Goal: Information Seeking & Learning: Learn about a topic

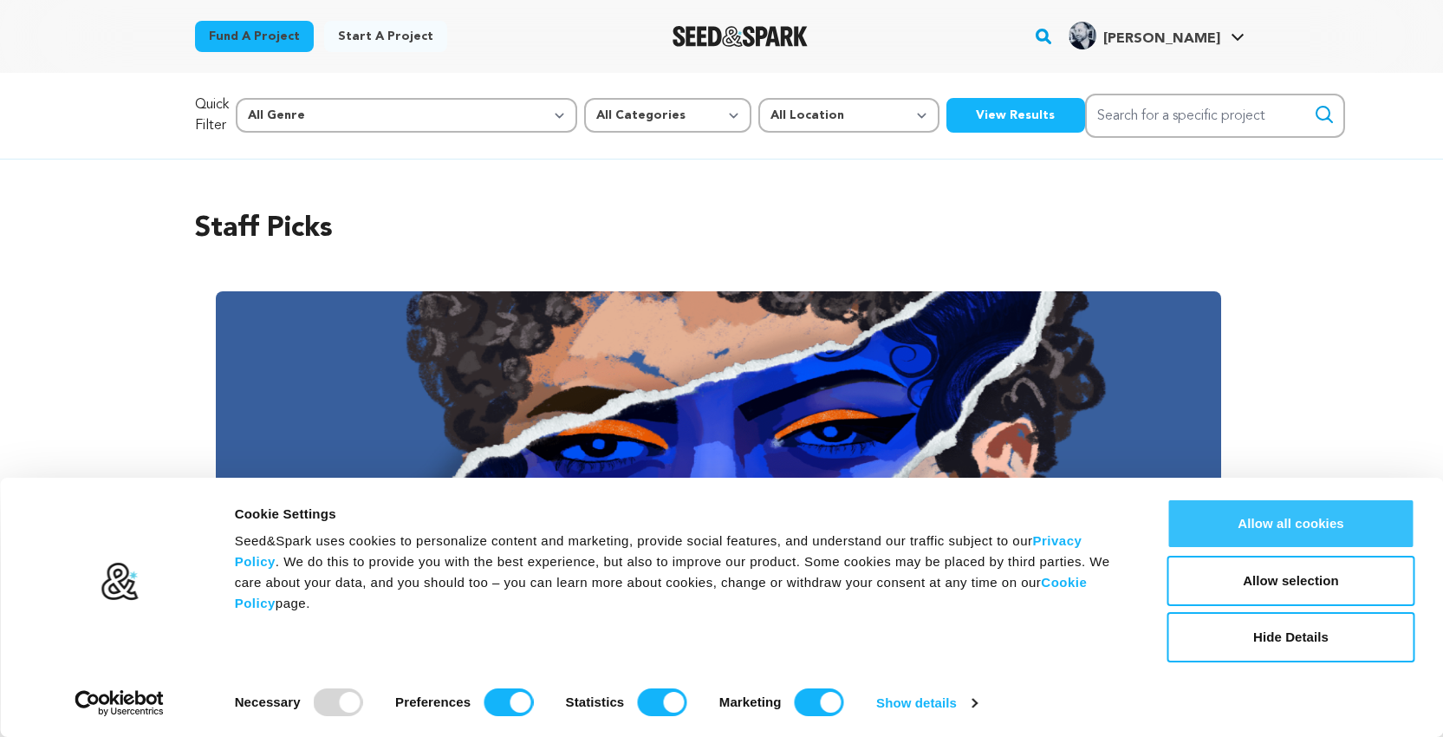
click at [1256, 512] on button "Allow all cookies" at bounding box center [1291, 523] width 248 height 50
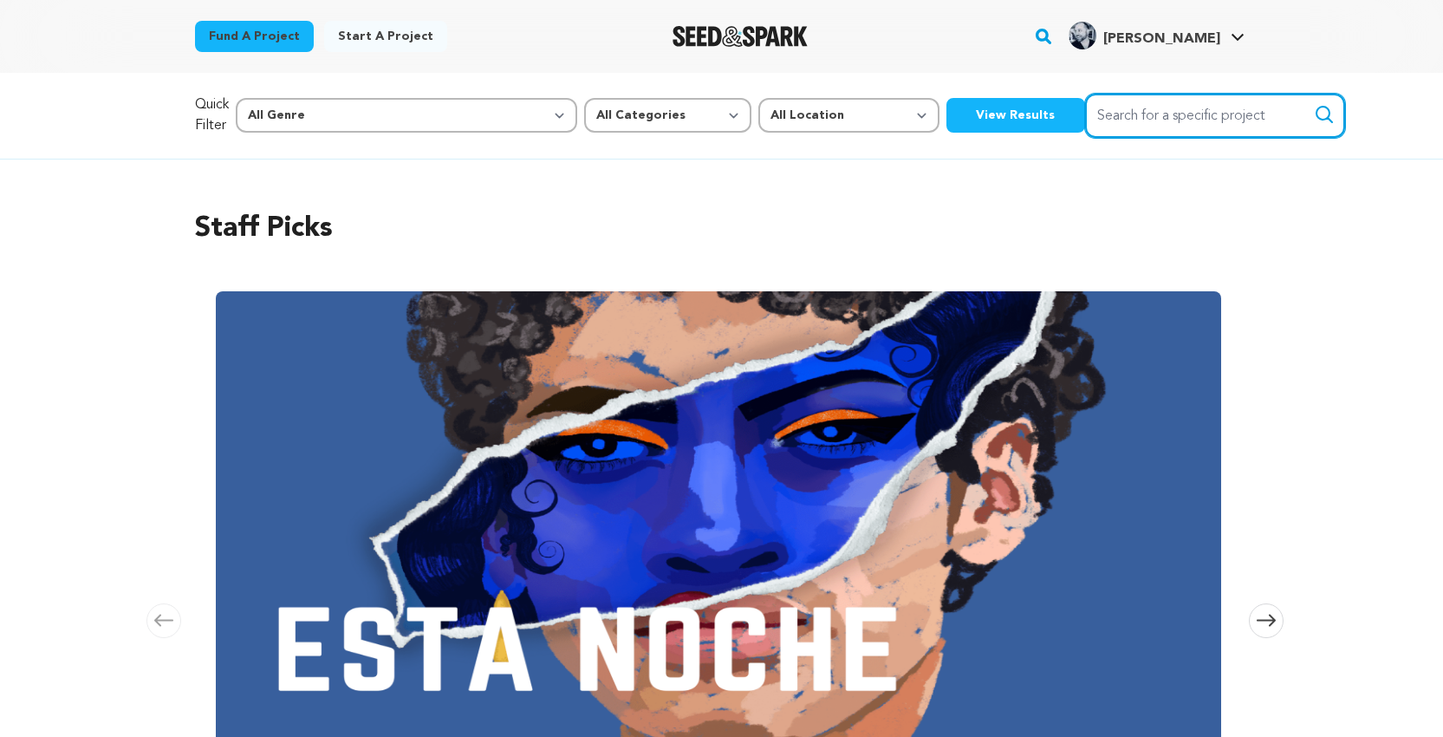
click at [1085, 107] on input "Search for a specific project" at bounding box center [1215, 116] width 260 height 44
paste input "[PERSON_NAME]"
type input "[PERSON_NAME]"
click at [1314, 114] on button "Search" at bounding box center [1324, 114] width 21 height 21
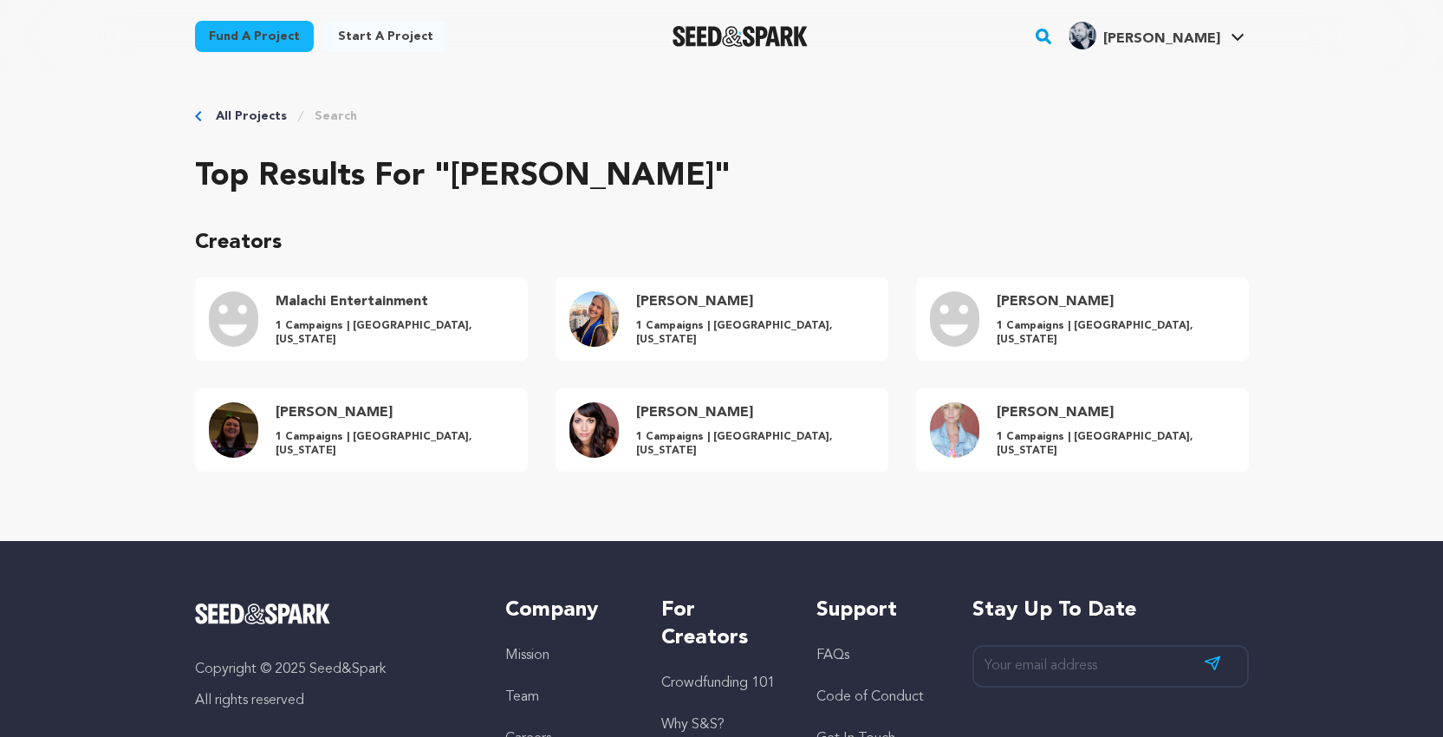
click at [336, 305] on h4 "Malachi Entertainment" at bounding box center [393, 301] width 234 height 21
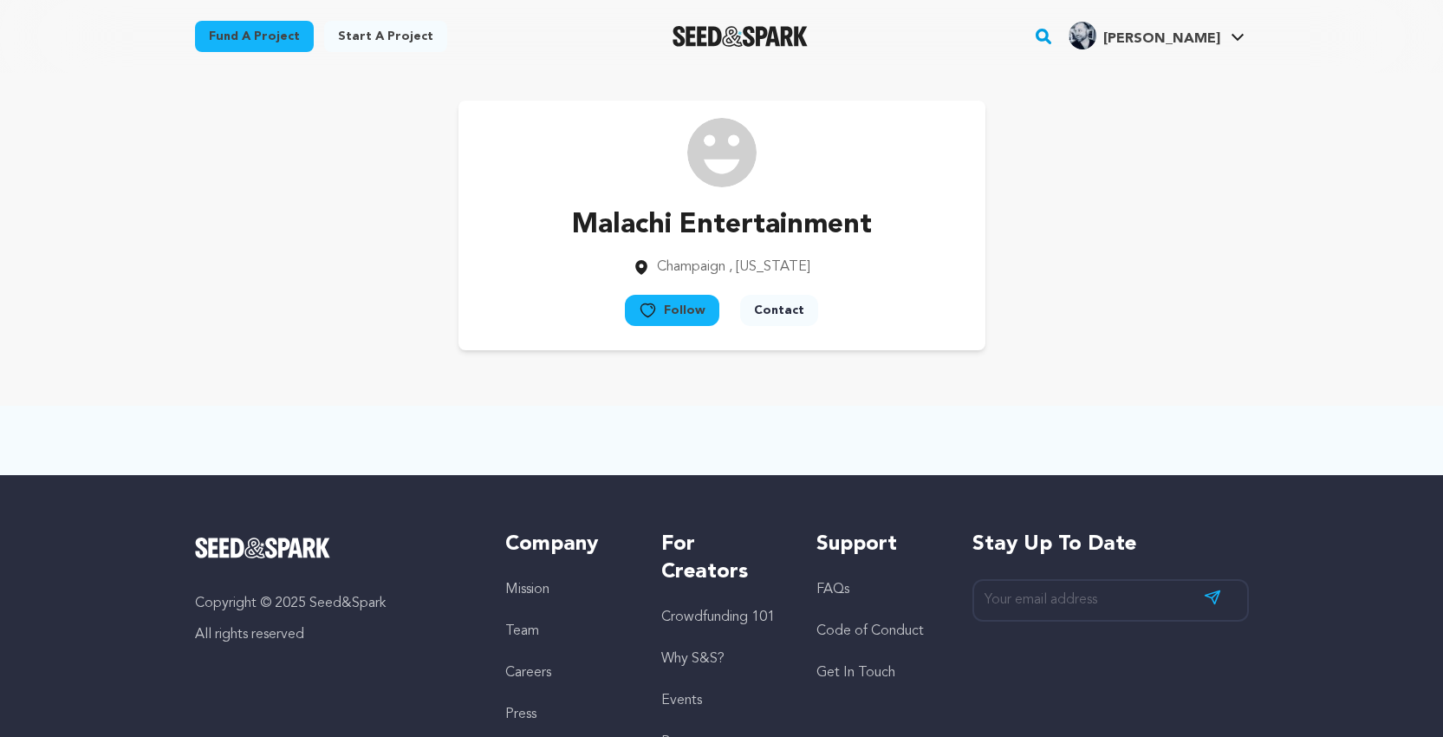
click at [1097, 39] on div "Fund a project Start a project Search" at bounding box center [707, 36] width 1081 height 45
click at [1054, 35] on rect "button" at bounding box center [1043, 36] width 21 height 21
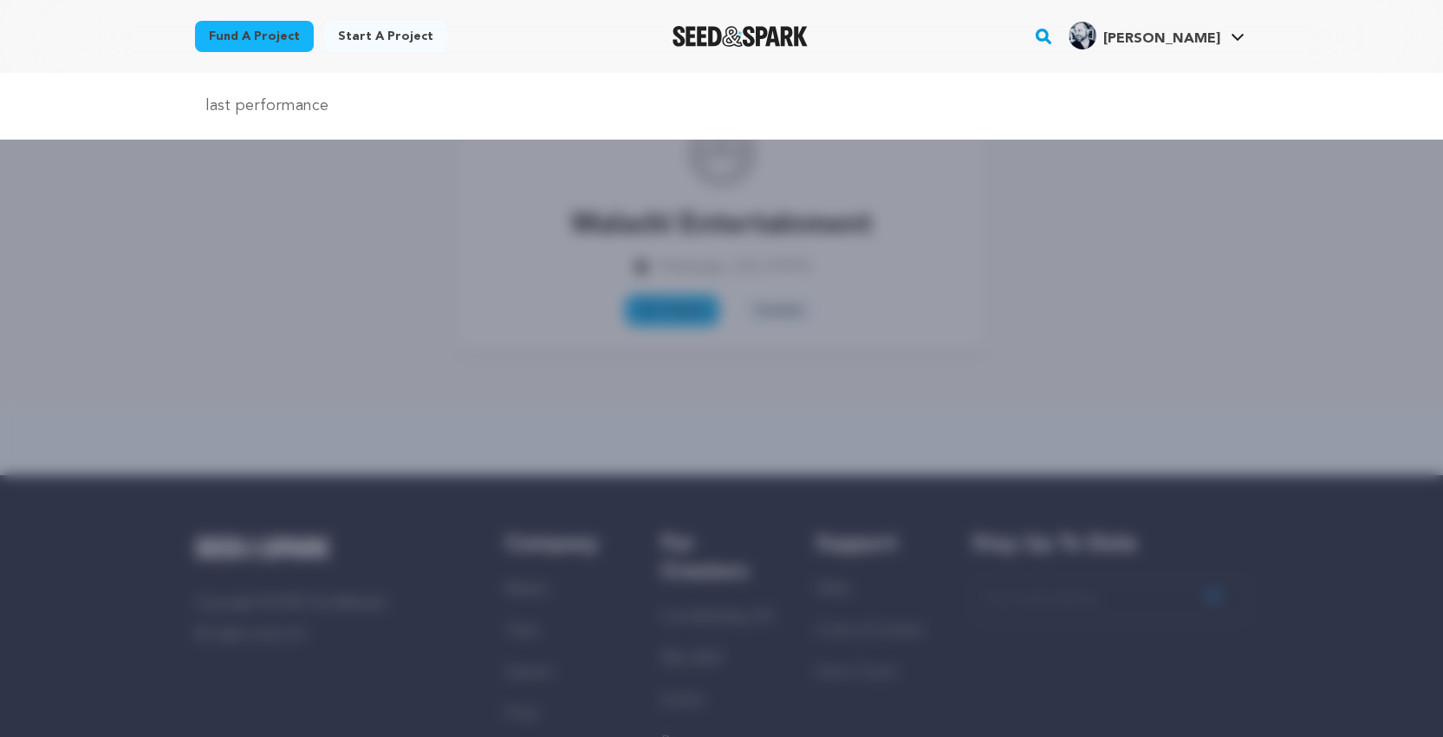
type input "last performance"
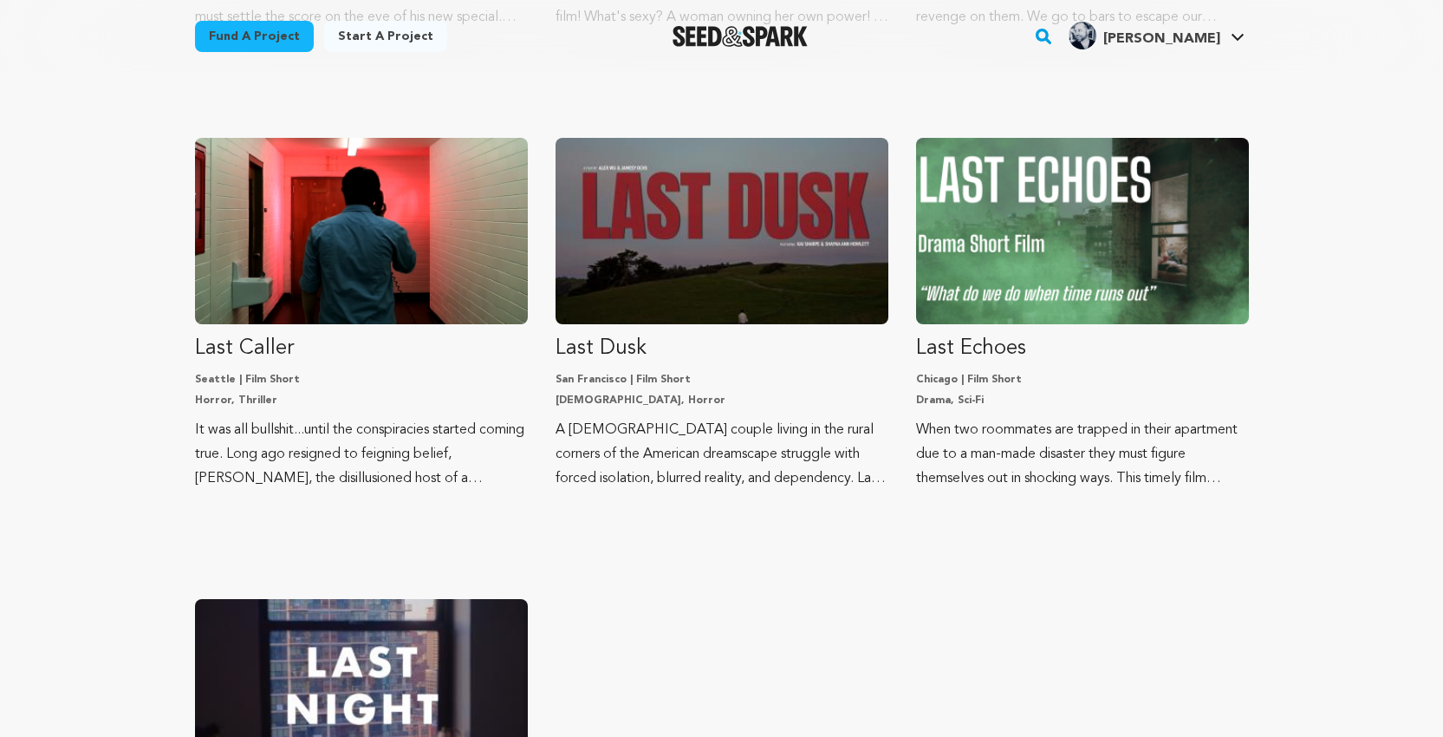
scroll to position [1062, 0]
